Goal: Information Seeking & Learning: Learn about a topic

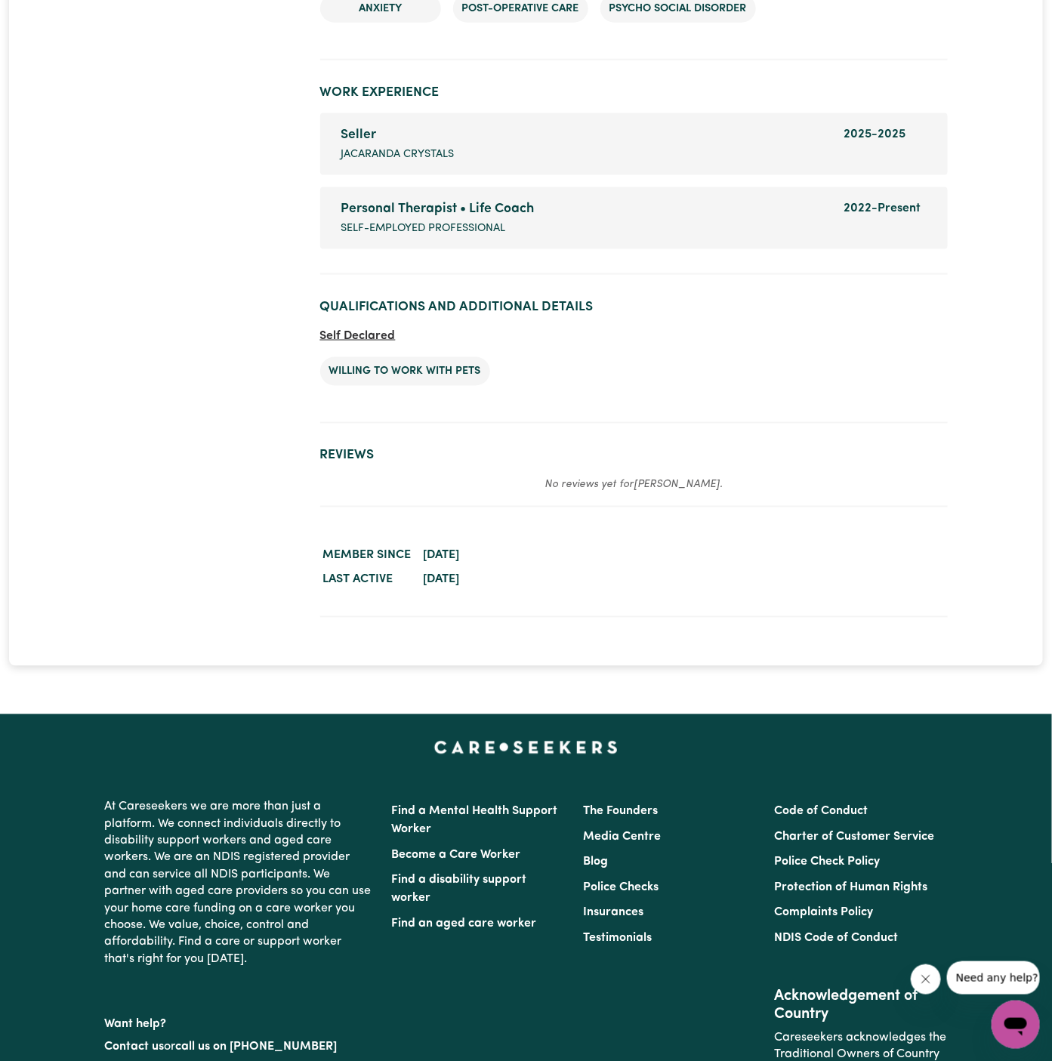
scroll to position [2805, 0]
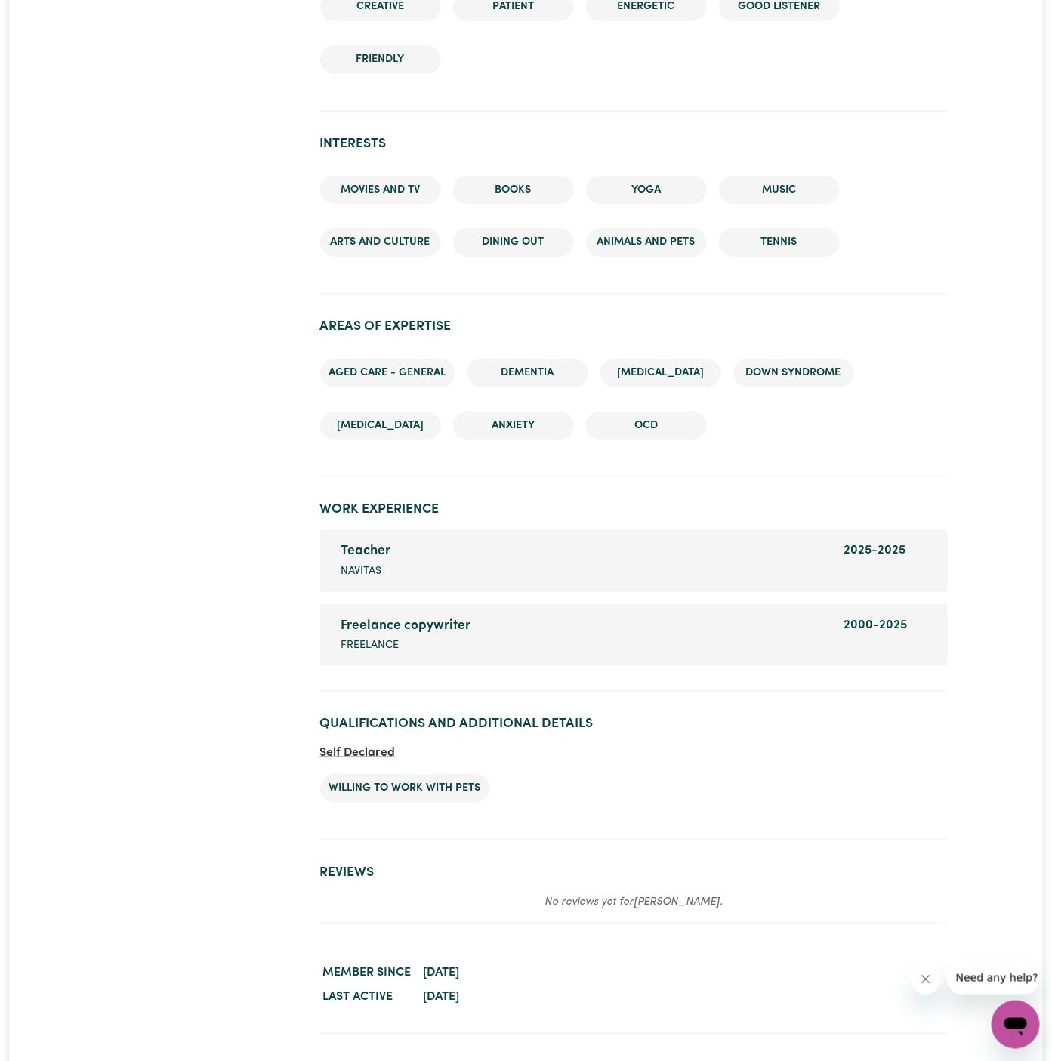
scroll to position [2076, 0]
